Goal: Check status: Check status

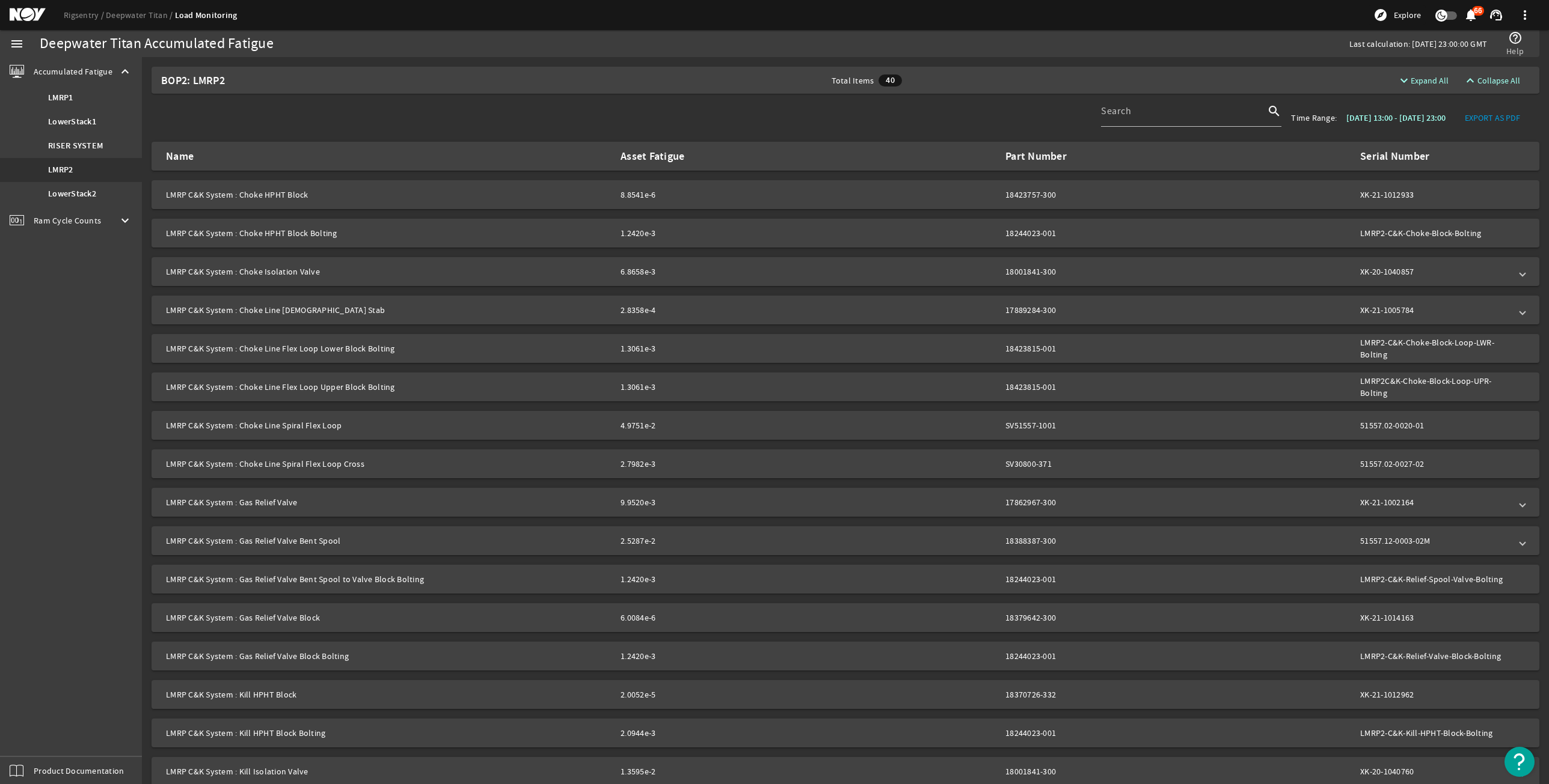
click at [92, 210] on div "Ram Cycle Counts keyboard_arrow_down" at bounding box center [71, 221] width 142 height 29
click at [105, 111] on div "Ram Cycle Counts keyboard_arrow_up" at bounding box center [71, 100] width 142 height 29
click at [105, 111] on div "Ram Cycle Counts keyboard_arrow_down" at bounding box center [71, 100] width 142 height 29
click at [108, 128] on link "LowerStack1" at bounding box center [71, 127] width 142 height 24
